Goal: Task Accomplishment & Management: Manage account settings

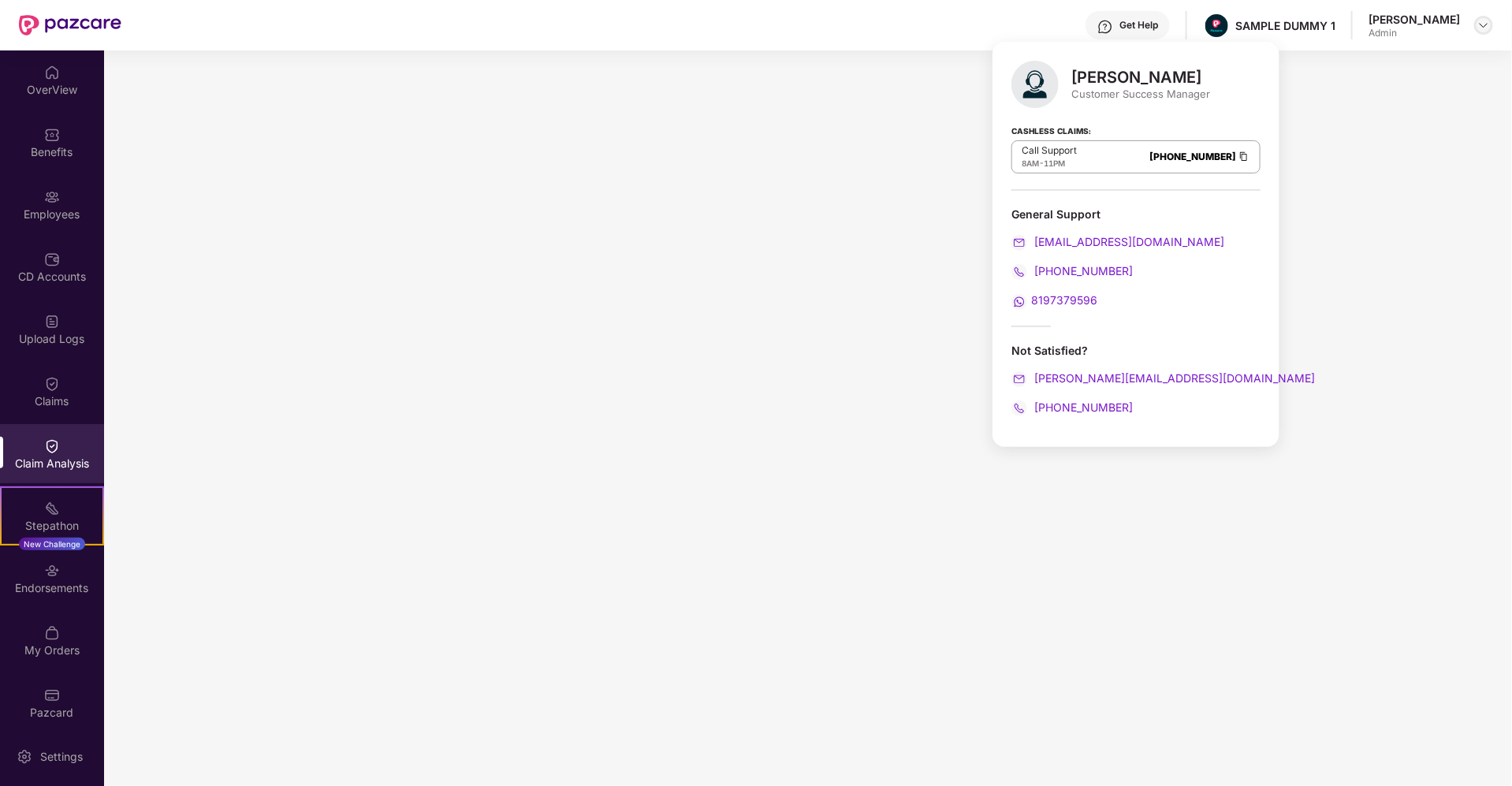
click at [1490, 21] on img at bounding box center [1483, 25] width 13 height 13
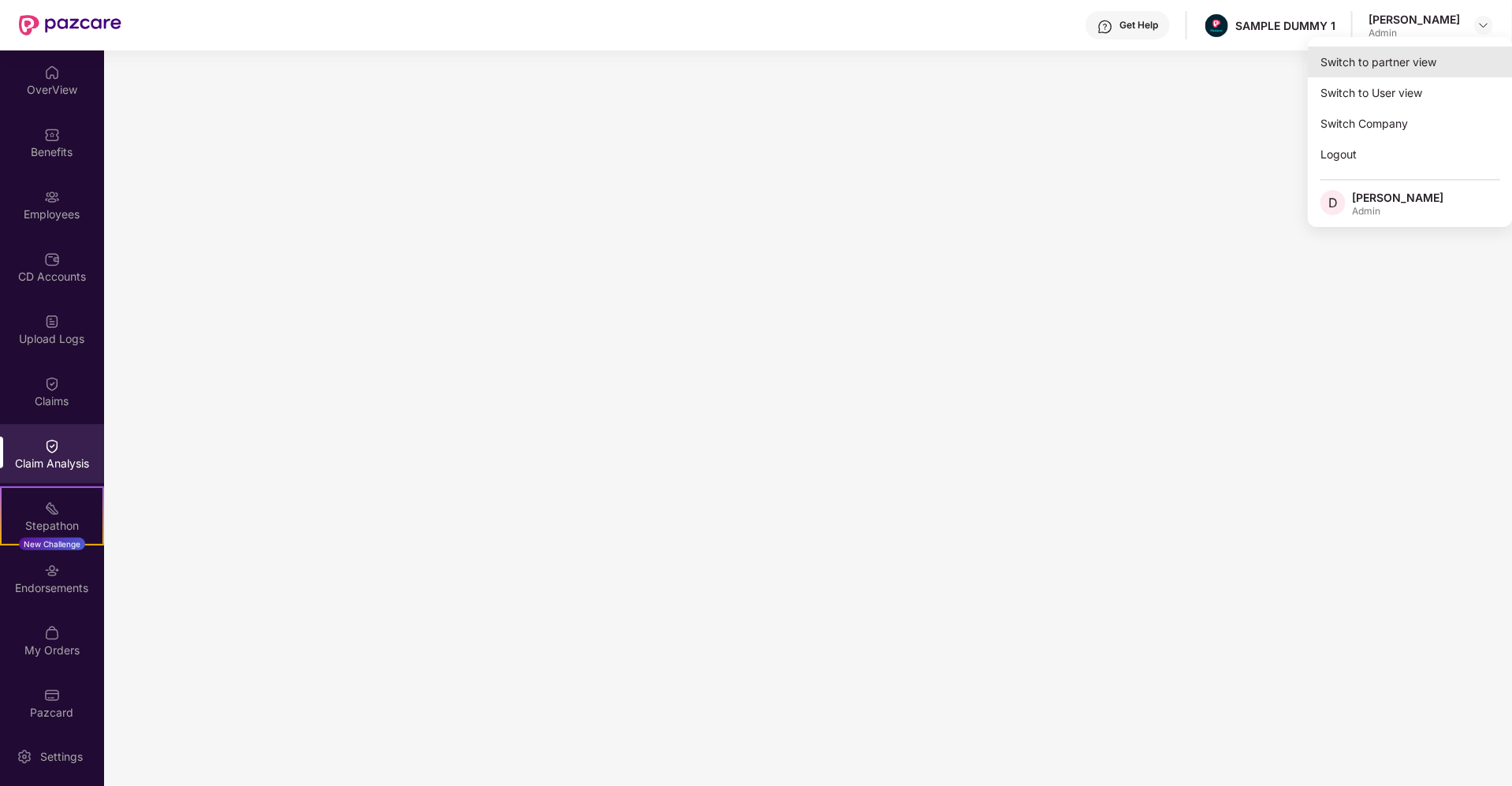
click at [1405, 62] on div "Switch to partner view" at bounding box center [1411, 62] width 205 height 31
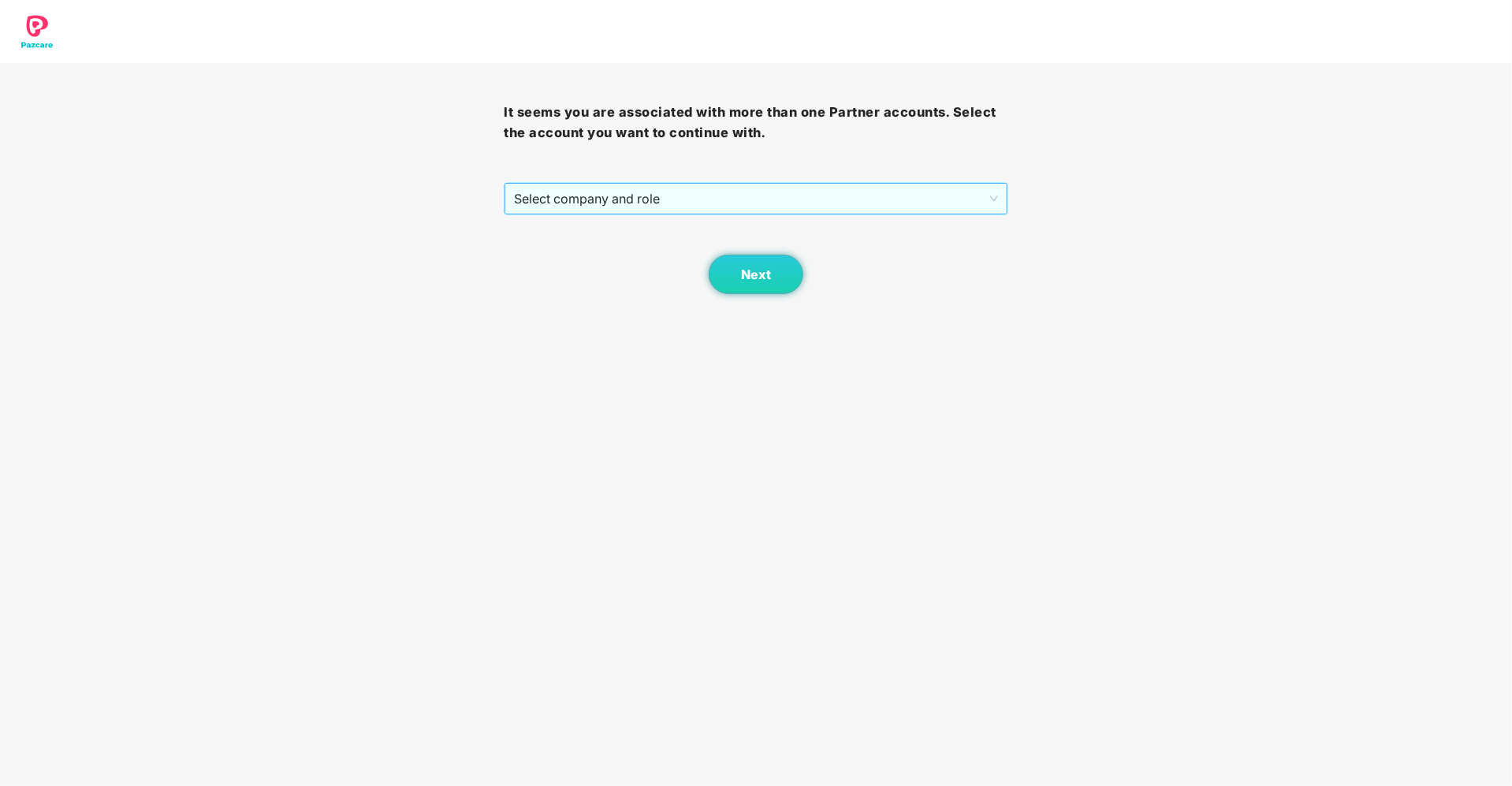
click at [757, 211] on span "Select company and role" at bounding box center [756, 199] width 483 height 30
click at [629, 231] on div "Pazcare - SALES" at bounding box center [756, 229] width 484 height 17
click at [774, 277] on button "Next" at bounding box center [756, 275] width 94 height 40
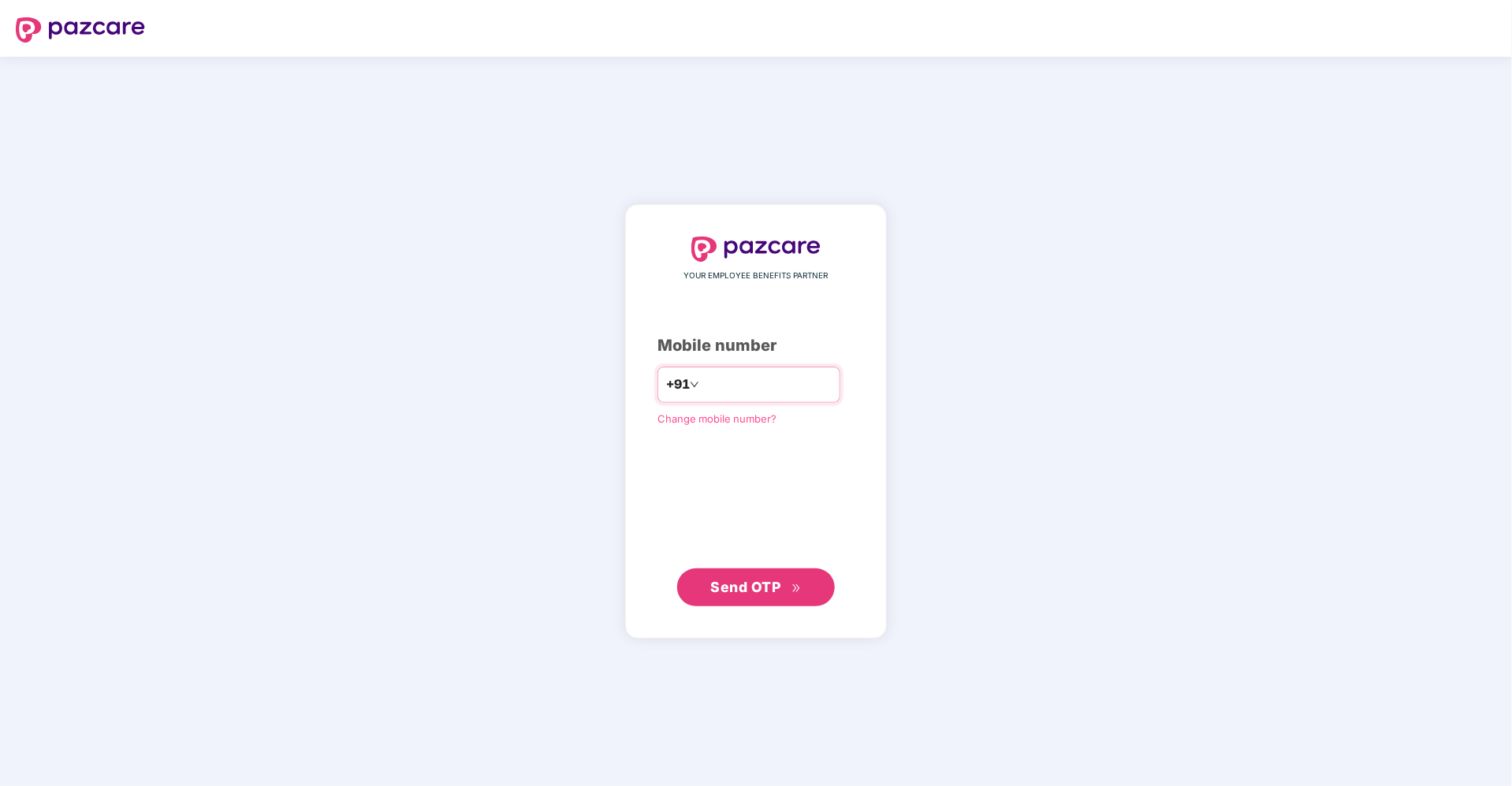
type input "**********"
click at [777, 596] on span "Send OTP" at bounding box center [756, 587] width 91 height 22
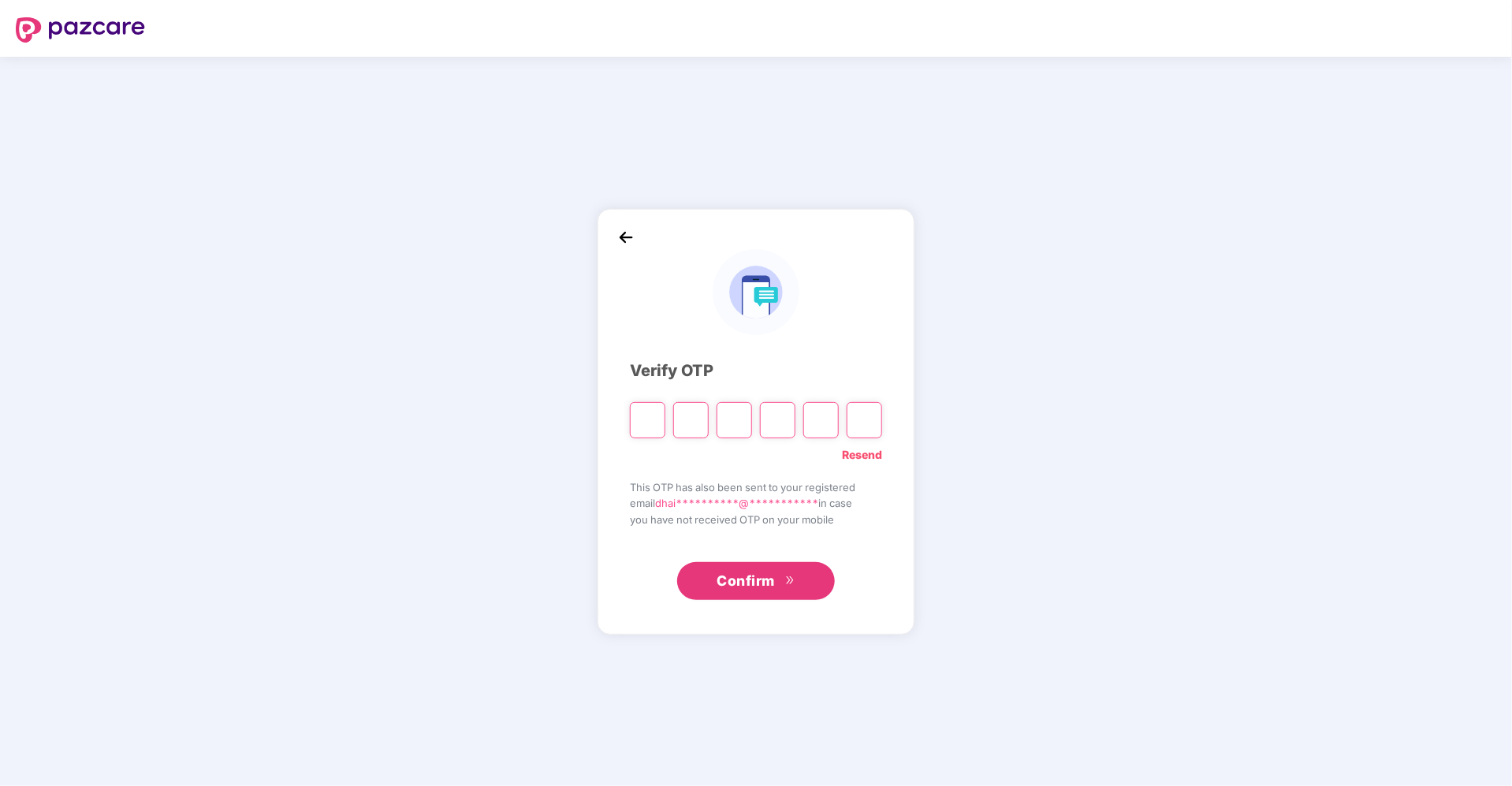
type input "*"
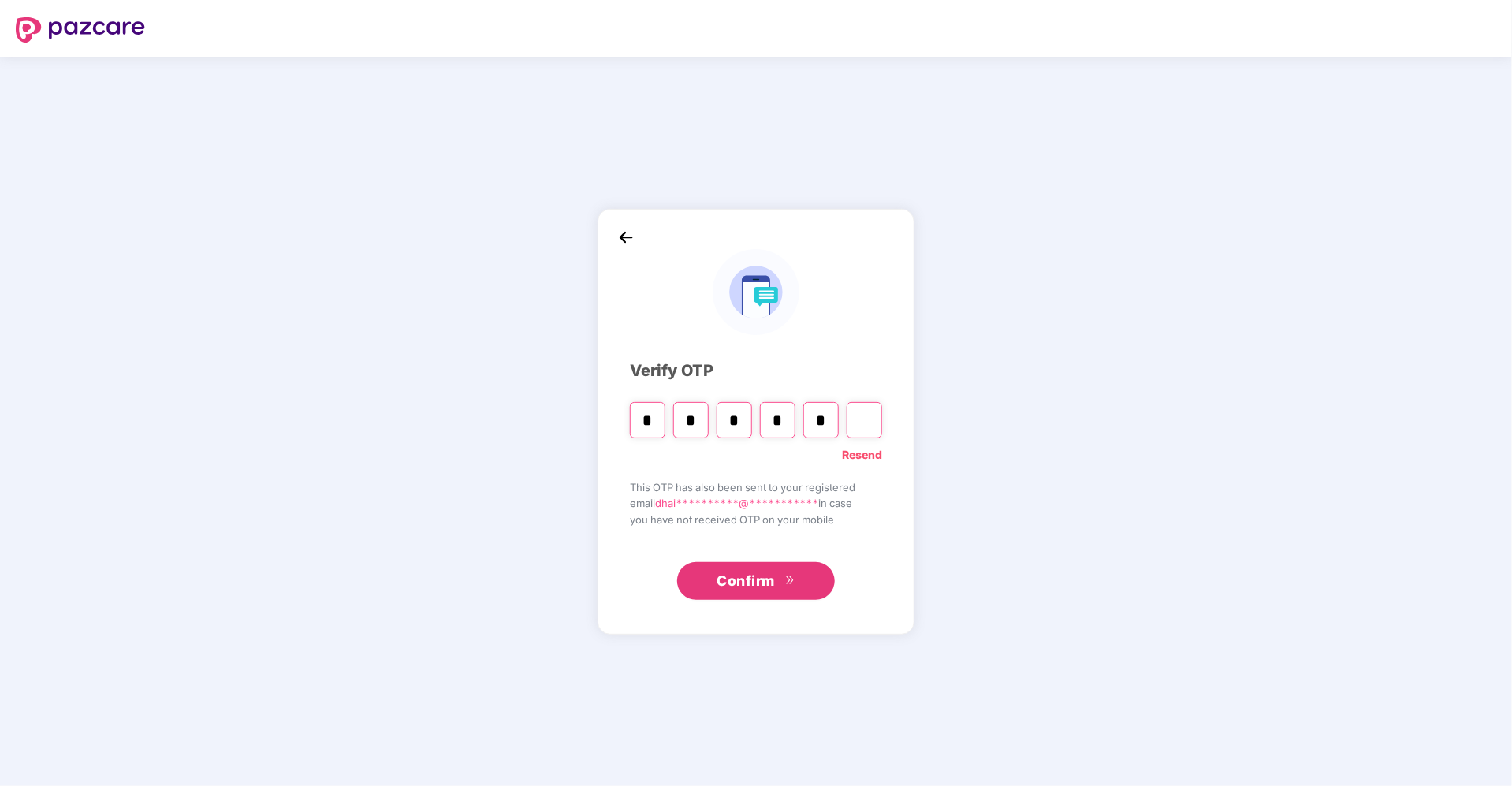
type input "*"
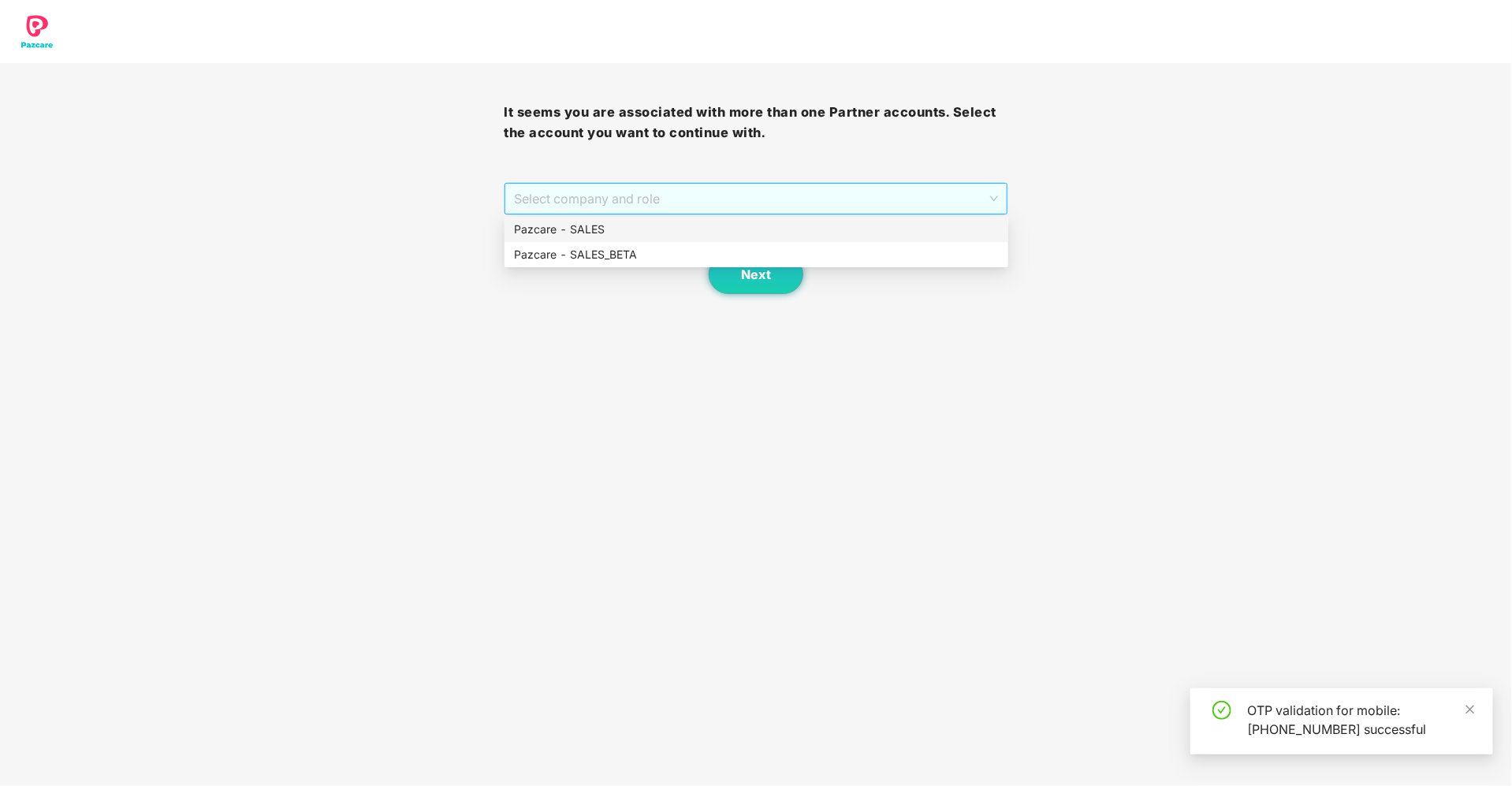
click at [872, 208] on span "Select company and role" at bounding box center [756, 199] width 483 height 30
click at [707, 237] on div "Pazcare - SALES" at bounding box center [756, 229] width 484 height 17
click at [745, 268] on span "Next" at bounding box center [756, 275] width 30 height 15
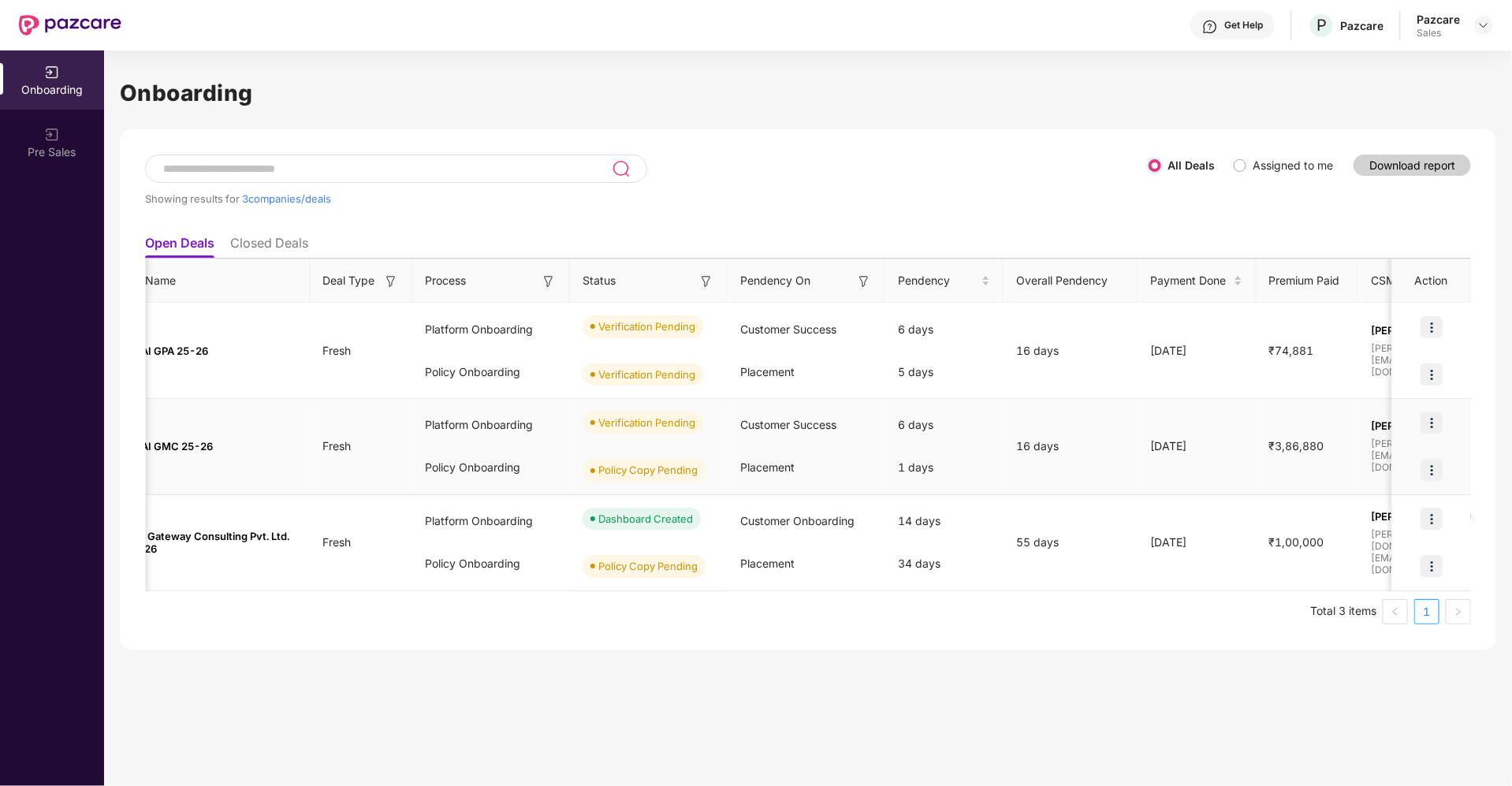
scroll to position [0, 95]
click at [1435, 419] on img at bounding box center [1431, 423] width 22 height 22
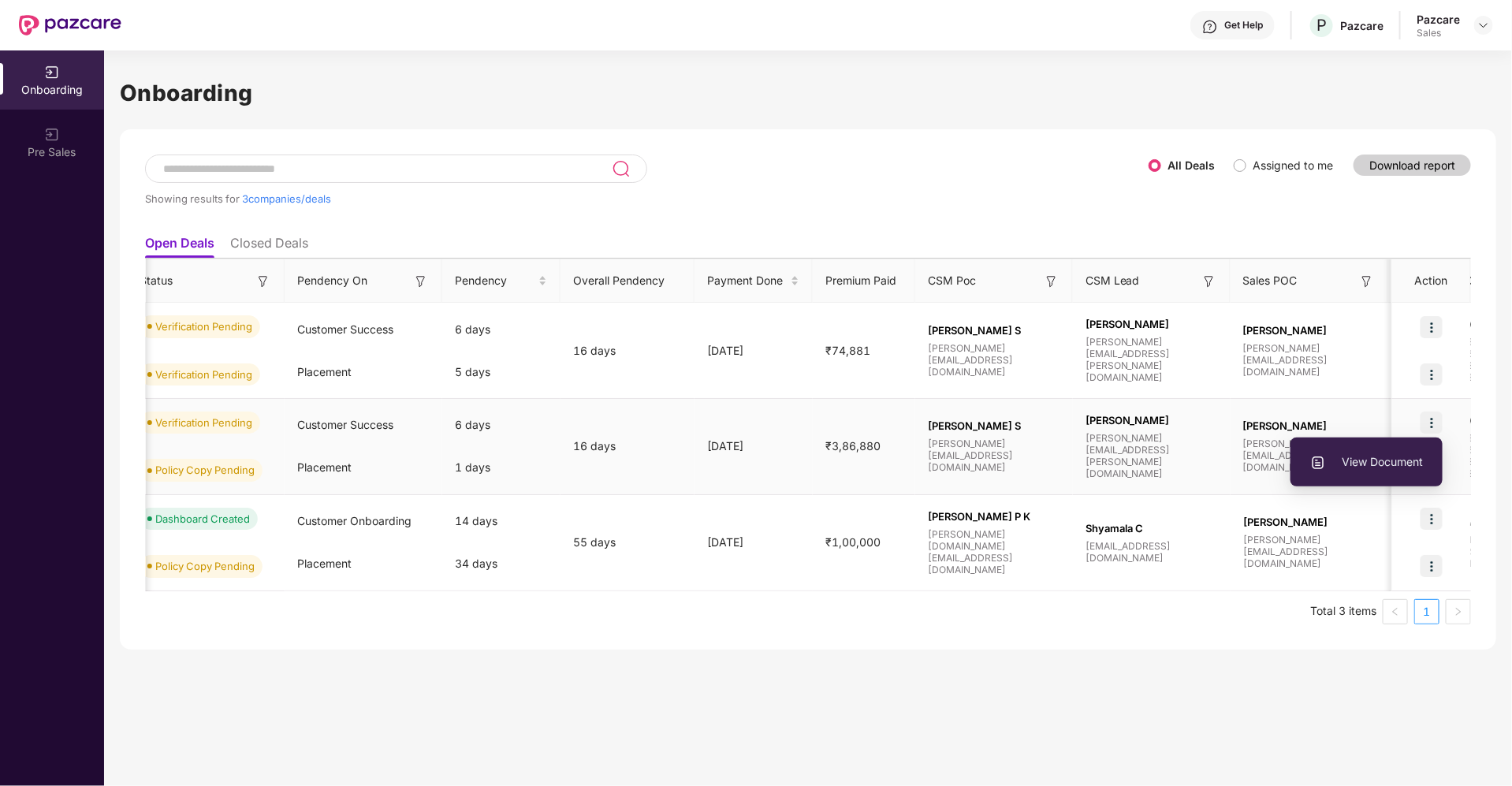
scroll to position [0, 537]
click at [1431, 421] on img at bounding box center [1431, 423] width 22 height 22
click at [1432, 466] on img at bounding box center [1431, 470] width 22 height 22
click at [932, 466] on td "Shivakumar S shivakumar.s@pazcare.com" at bounding box center [993, 447] width 158 height 97
